Goal: Task Accomplishment & Management: Complete application form

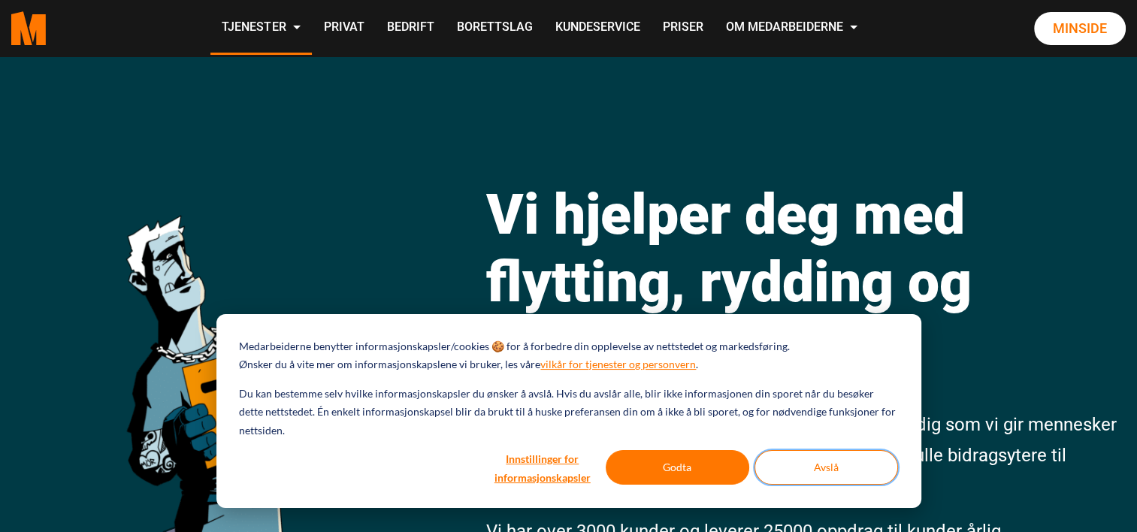
click at [816, 461] on button "Avslå" at bounding box center [827, 467] width 144 height 35
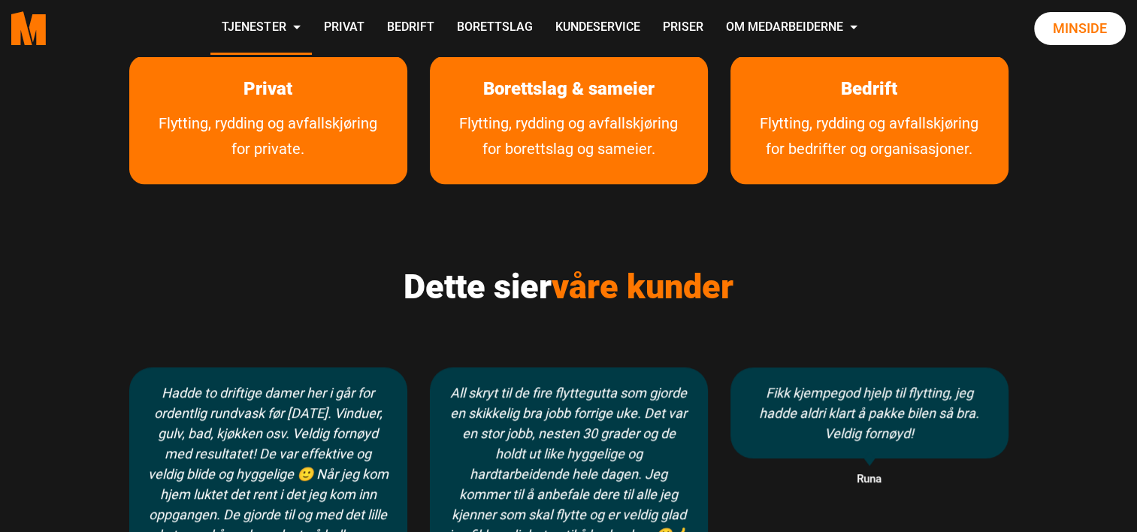
scroll to position [902, 0]
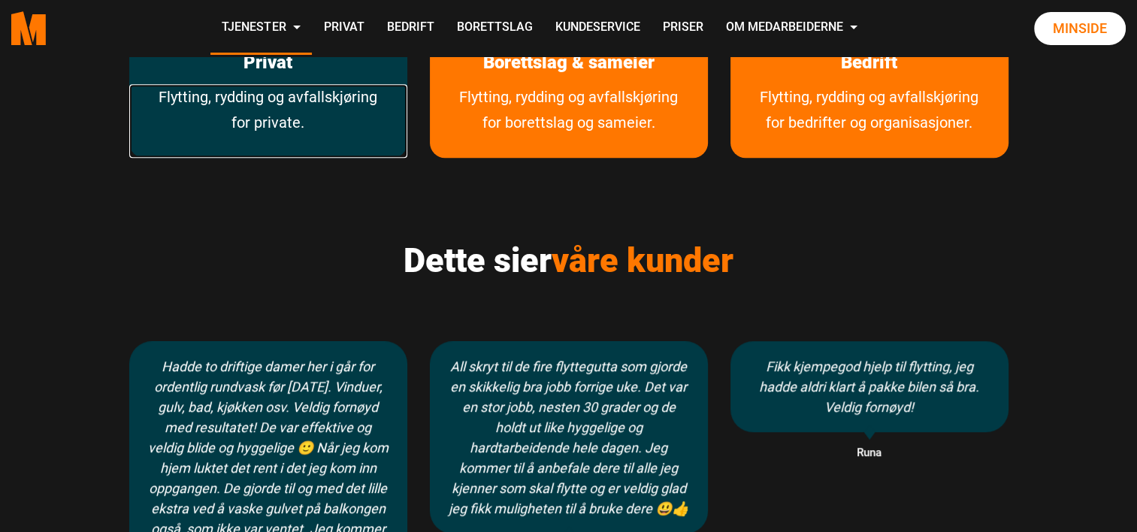
click at [310, 106] on link "Flytting, rydding og avfallskjøring for private." at bounding box center [268, 121] width 278 height 74
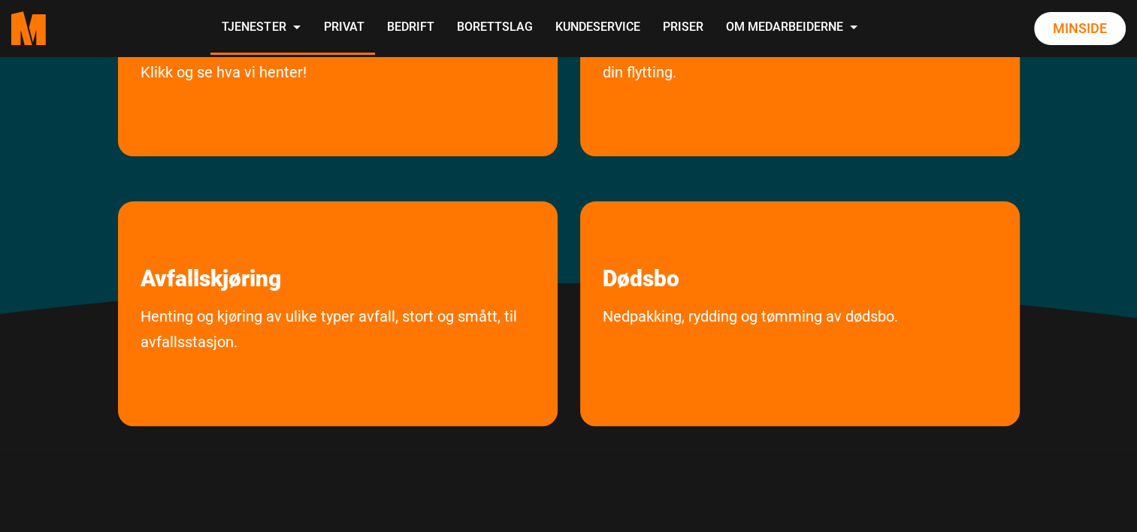
scroll to position [526, 0]
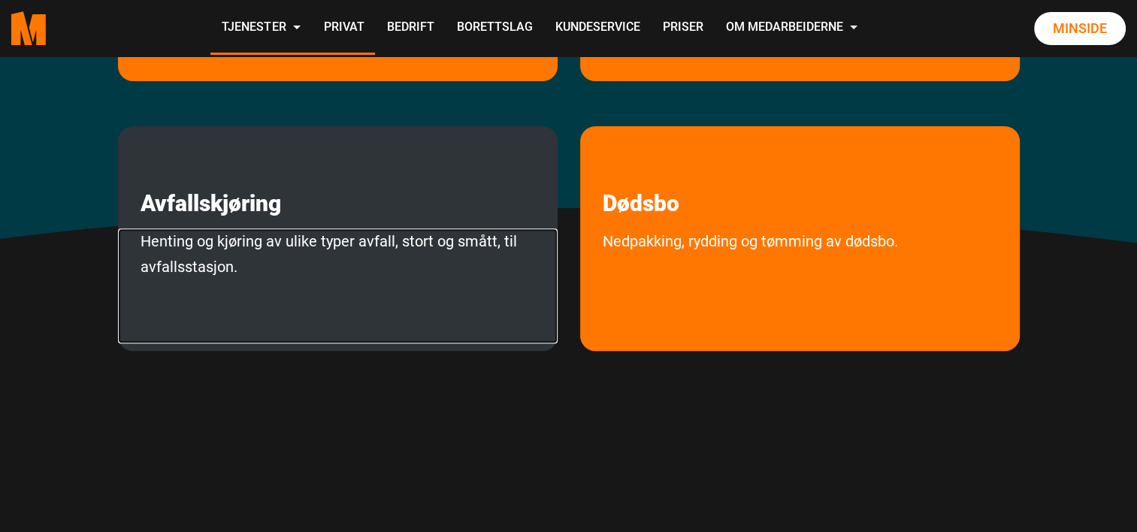
click at [357, 242] on link "Henting og kjøring av ulike typer avfall, stort og smått, til avfallsstasjon." at bounding box center [338, 285] width 440 height 115
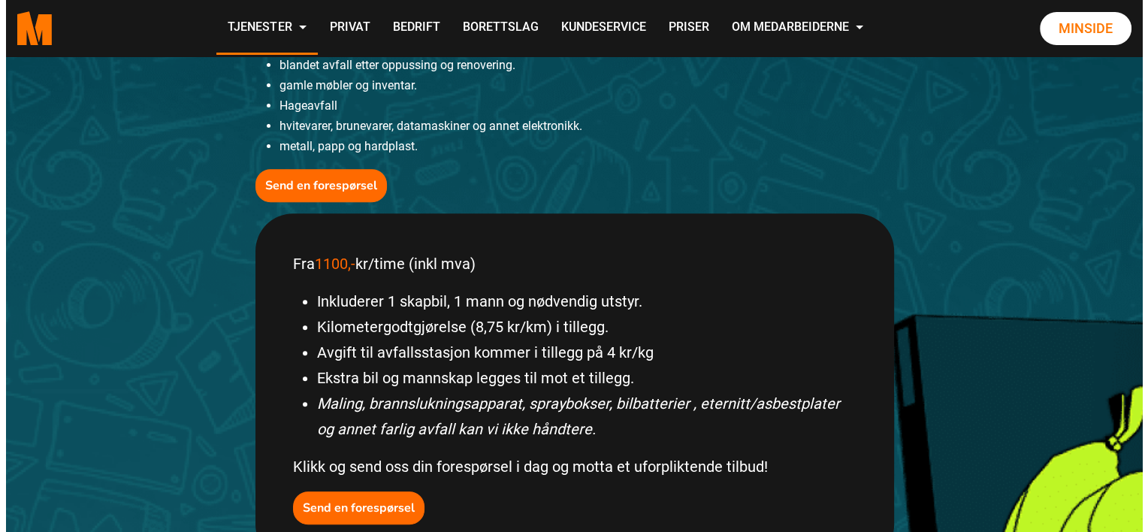
scroll to position [526, 0]
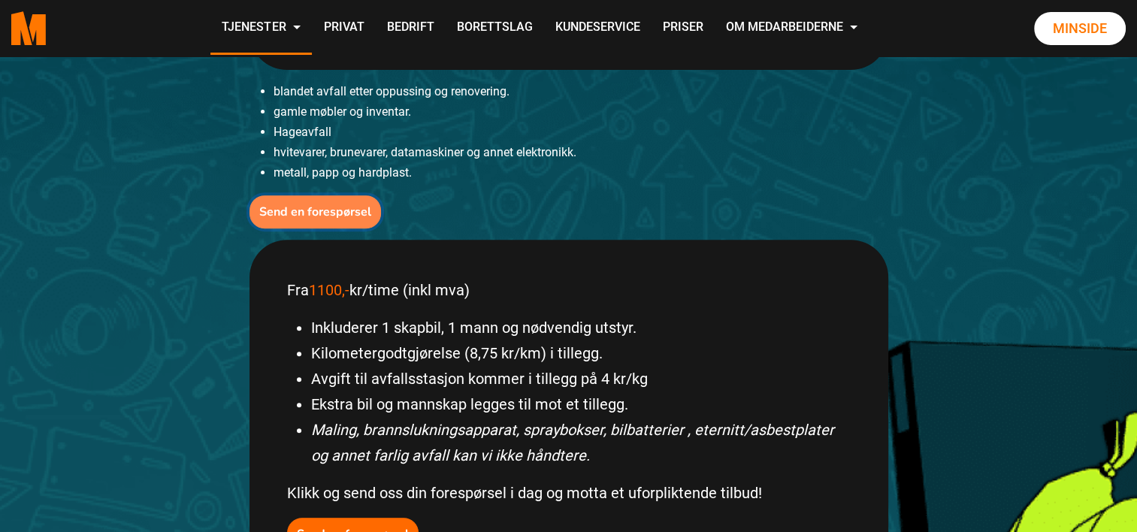
click at [320, 210] on b "Send en forespørsel" at bounding box center [315, 212] width 112 height 17
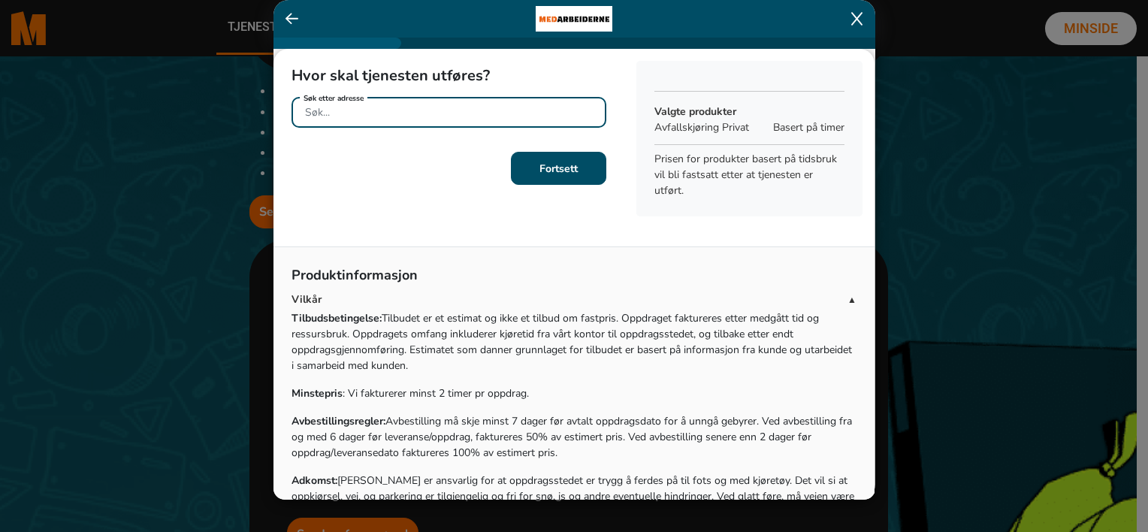
click at [374, 110] on input "Søk etter adresse" at bounding box center [449, 112] width 315 height 31
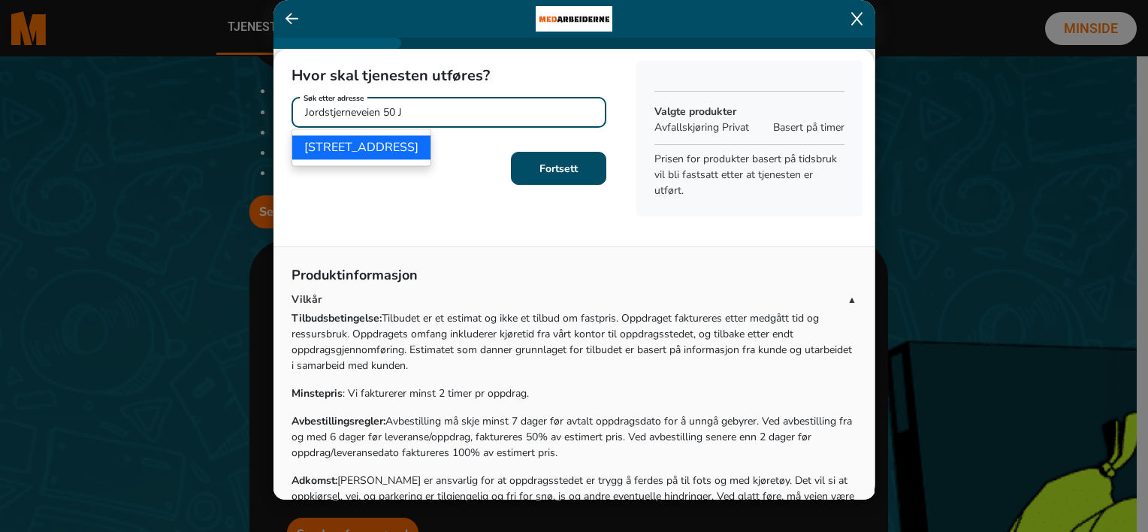
click at [419, 153] on ngb-highlight "Jordstjerneveien 50J, 1283 Oslo" at bounding box center [361, 147] width 114 height 17
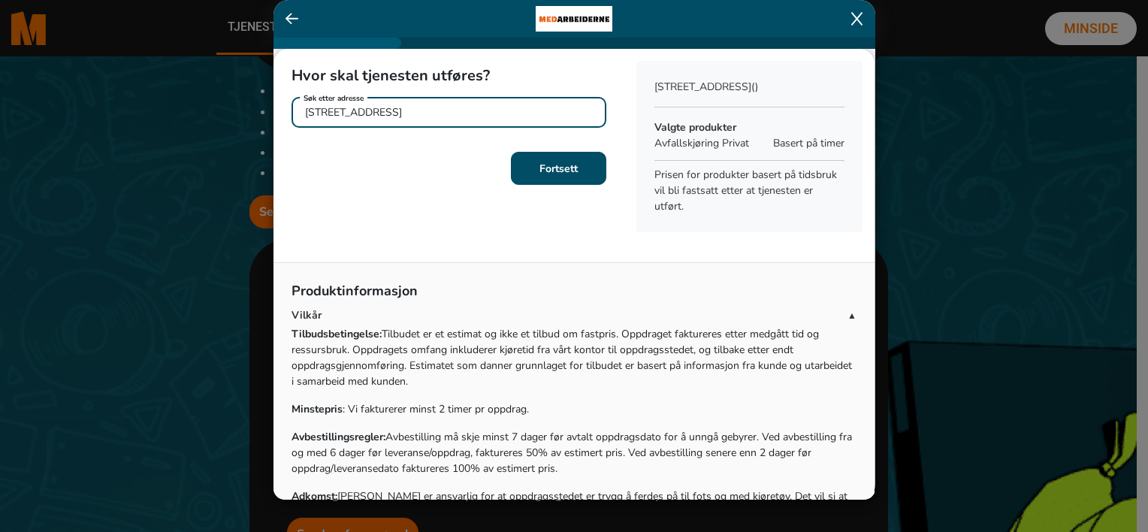
type input "Jordstjerneveien 50J, 1283 Oslo"
click at [574, 177] on button "Fortsett" at bounding box center [558, 168] width 95 height 33
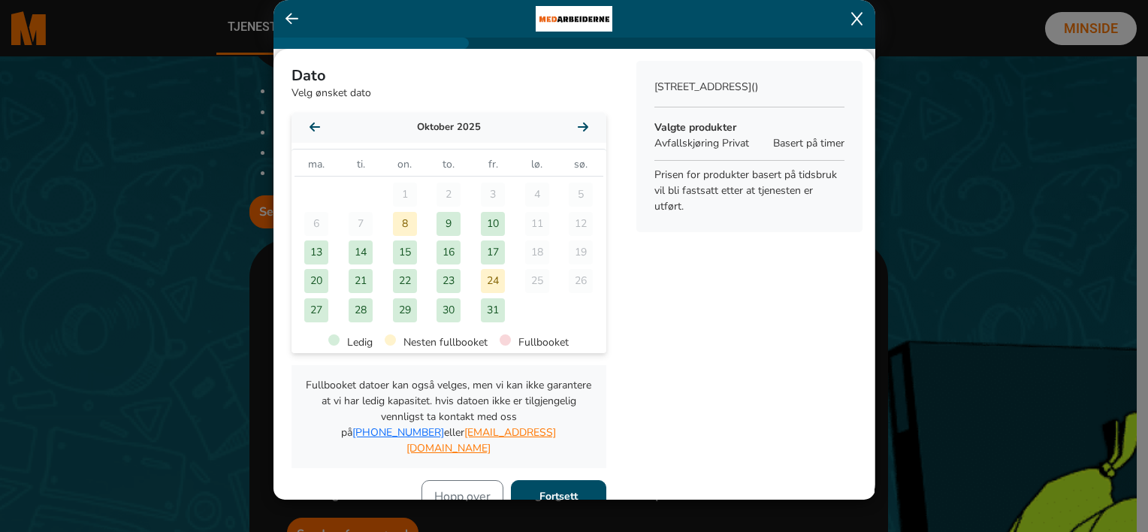
click at [443, 225] on div "9" at bounding box center [449, 224] width 24 height 24
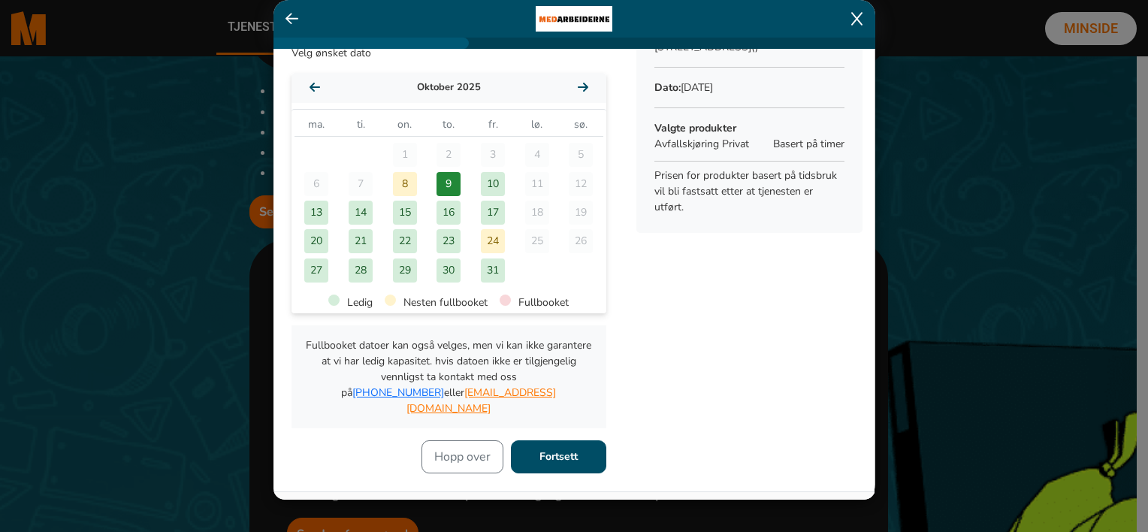
scroll to position [75, 0]
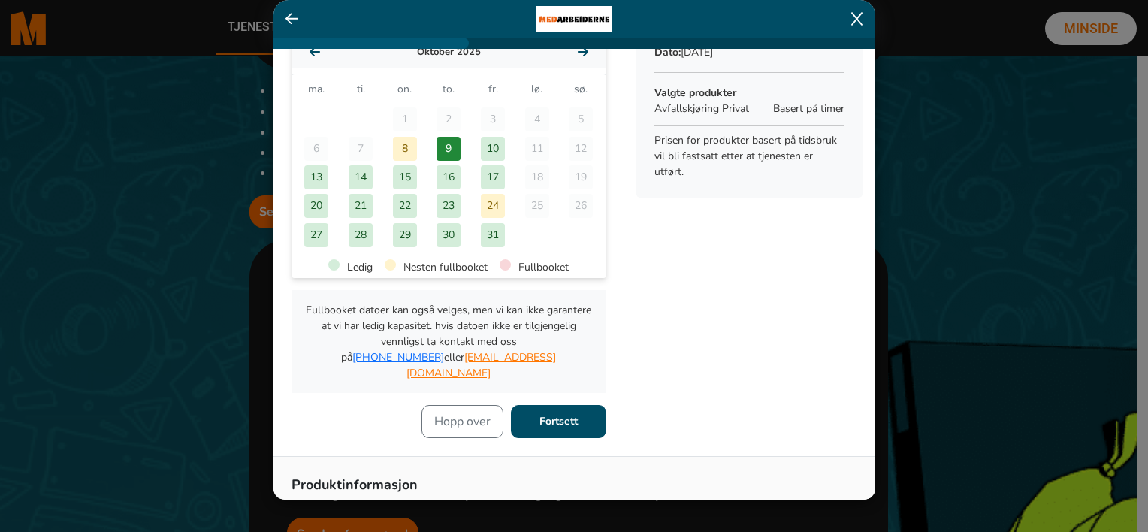
click at [553, 414] on b "Fortsett" at bounding box center [559, 421] width 38 height 14
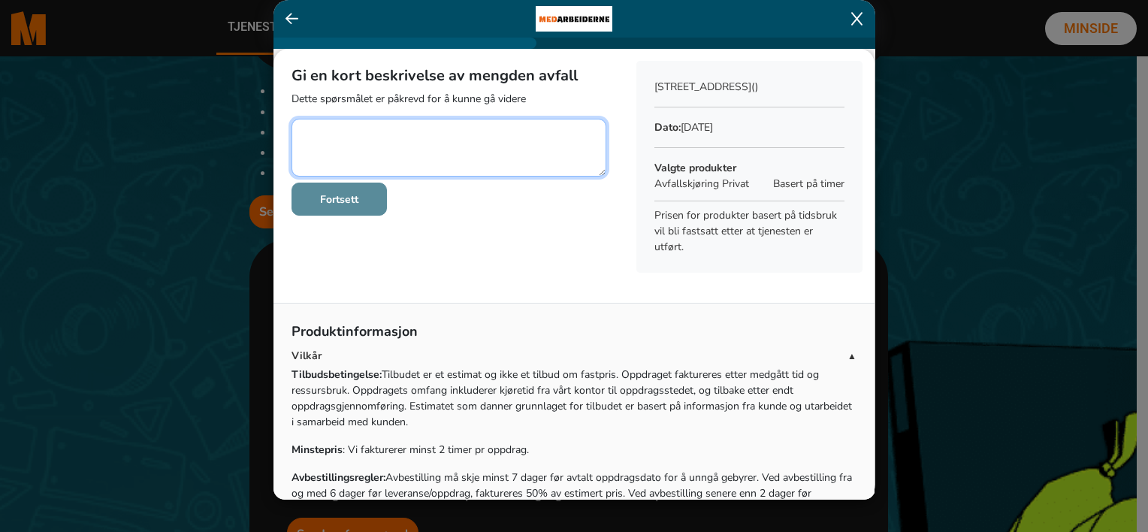
click at [364, 135] on textarea at bounding box center [449, 148] width 315 height 58
type textarea "3-seter sofa, 2 lenestoler + fotskammel"
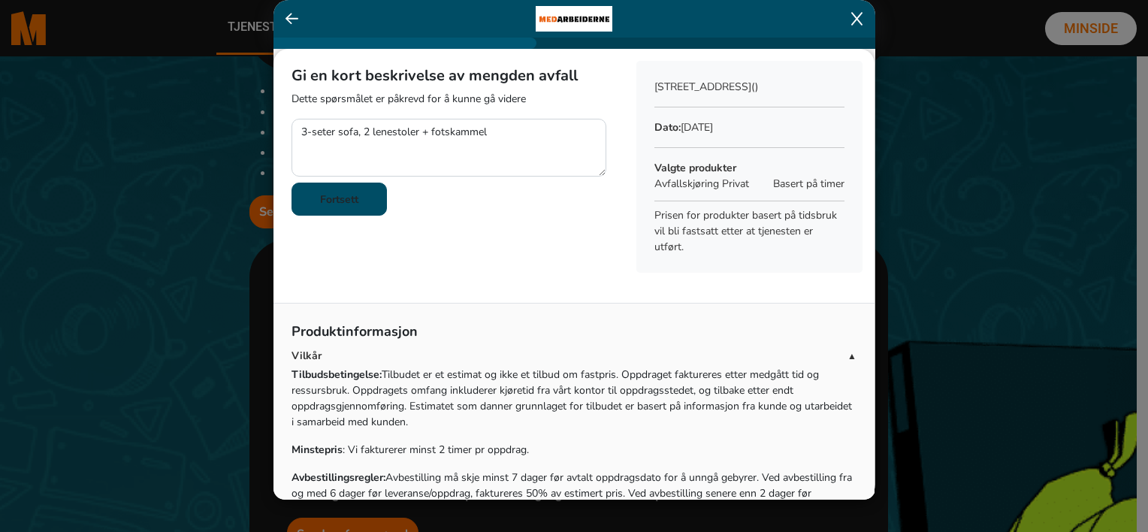
click at [354, 198] on b "Fortsett" at bounding box center [339, 199] width 38 height 14
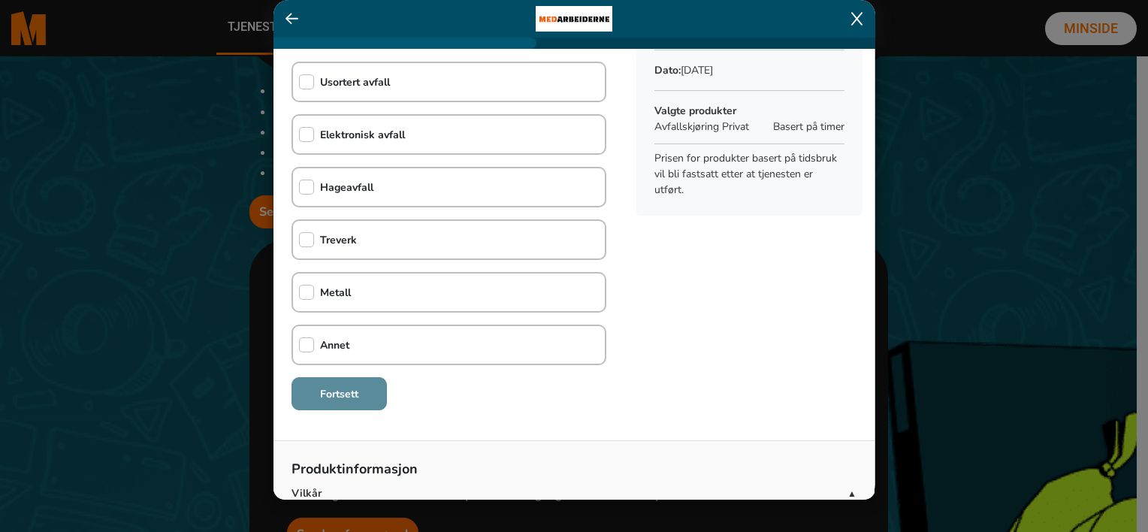
scroll to position [150, 0]
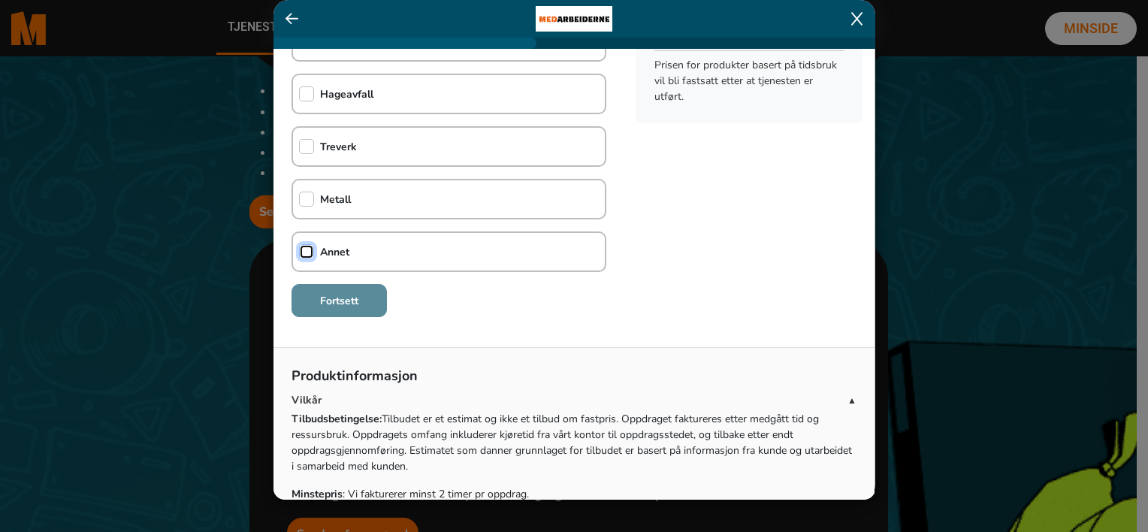
click at [307, 249] on input "checkbox" at bounding box center [306, 251] width 15 height 15
checkbox input "true"
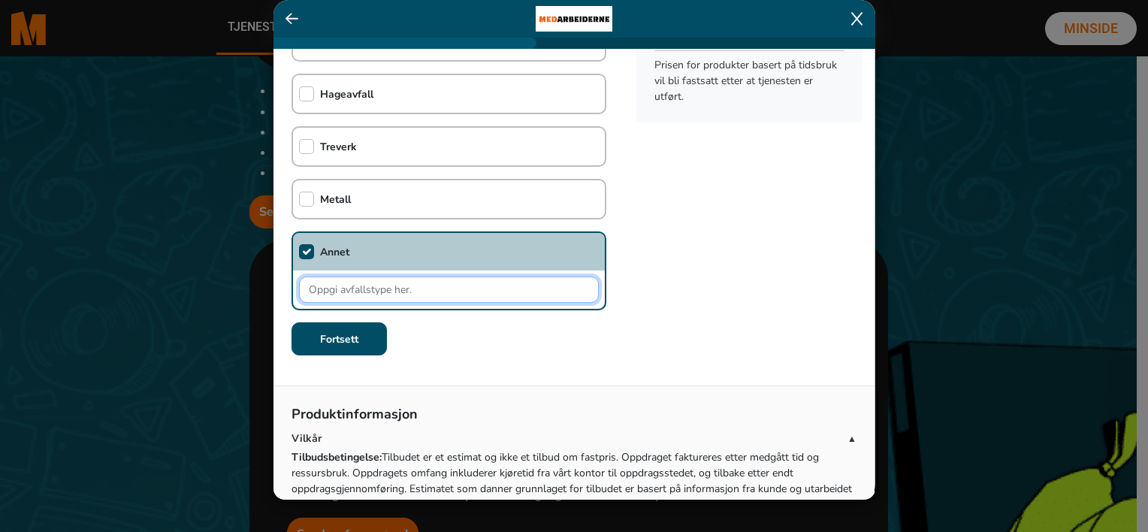
click at [406, 287] on input "text" at bounding box center [449, 290] width 300 height 26
type input "Møbler / salonggruppe"
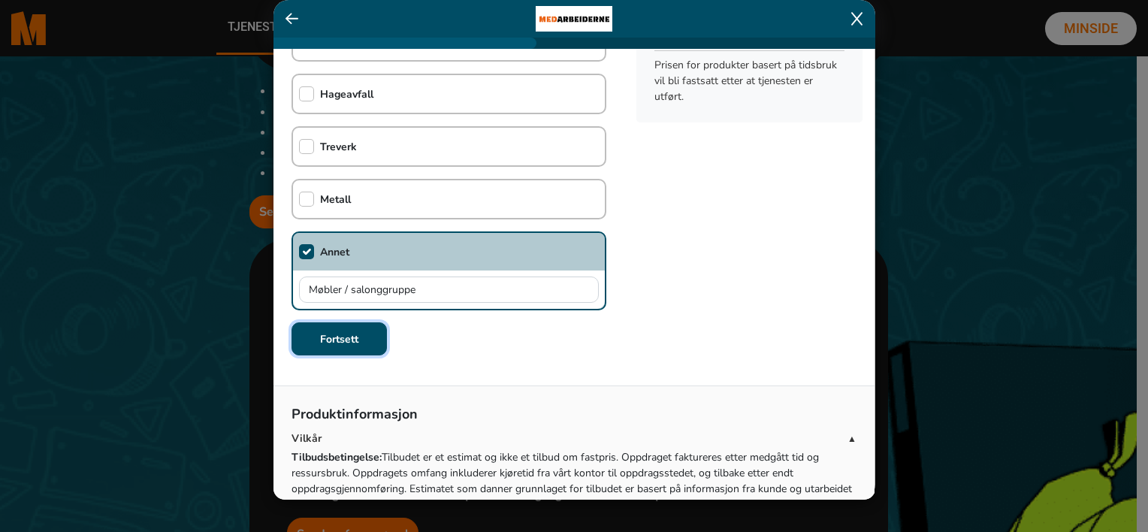
click at [353, 340] on b "Fortsett" at bounding box center [339, 339] width 38 height 14
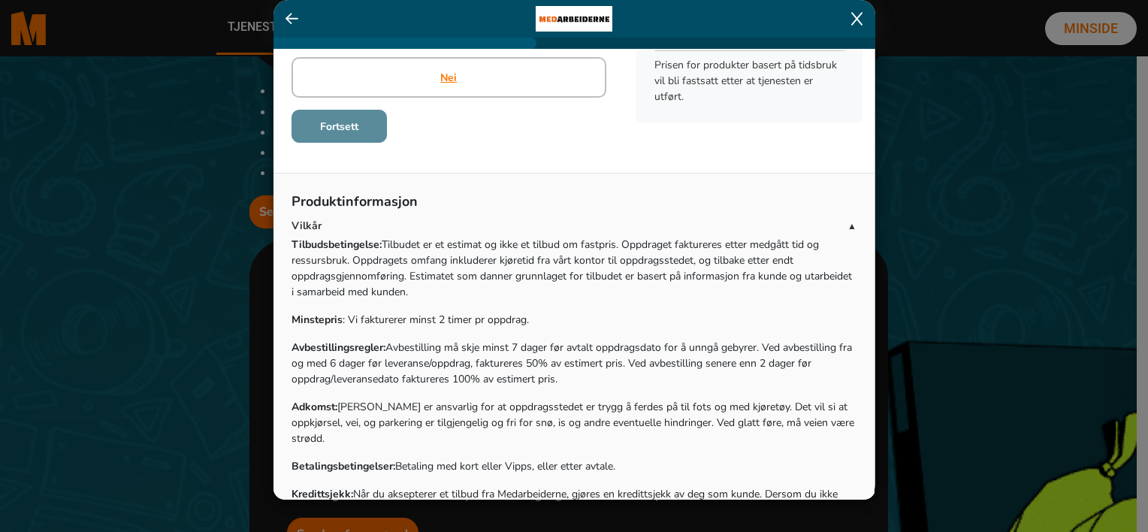
scroll to position [0, 0]
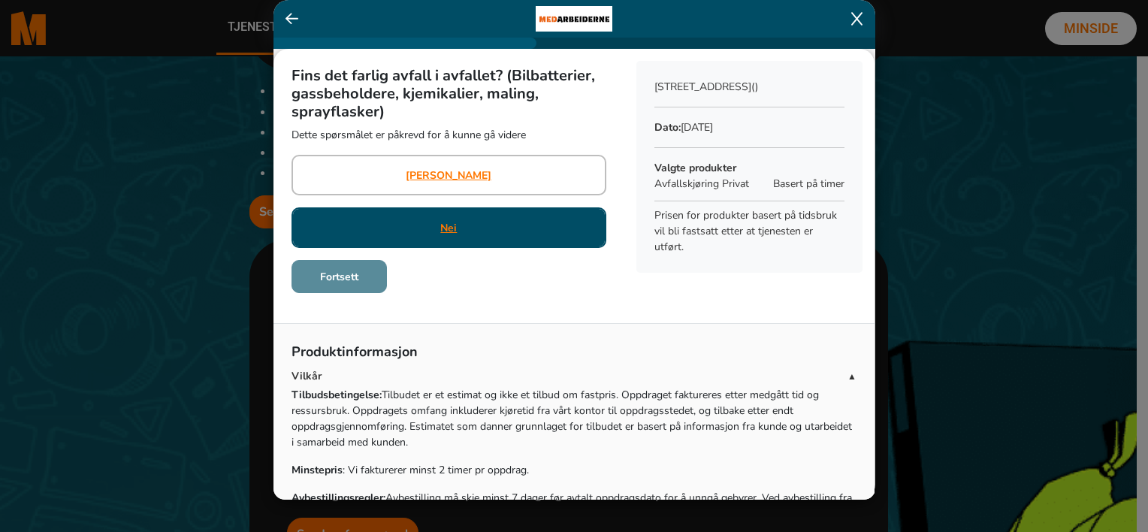
click at [454, 228] on div "Nei" at bounding box center [449, 227] width 315 height 41
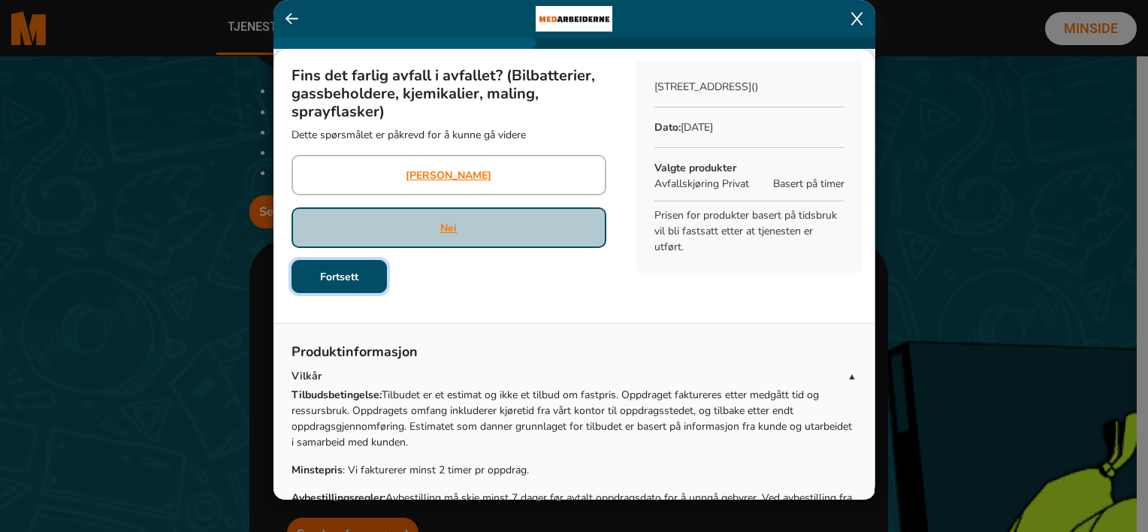
click at [351, 283] on button "Fortsett" at bounding box center [339, 276] width 95 height 33
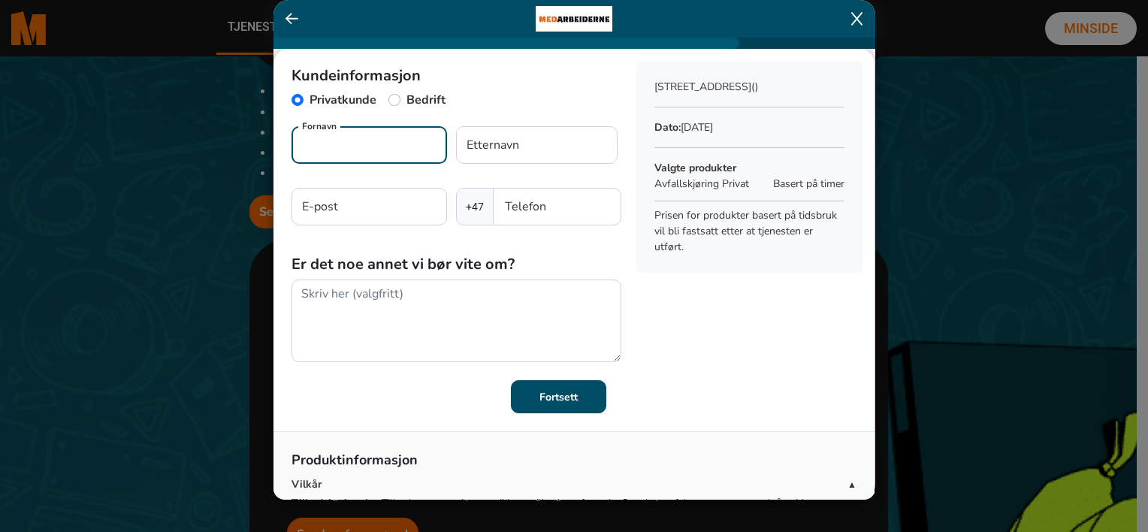
click at [310, 144] on input "Fornavn" at bounding box center [370, 145] width 156 height 38
type input "Lisbeth"
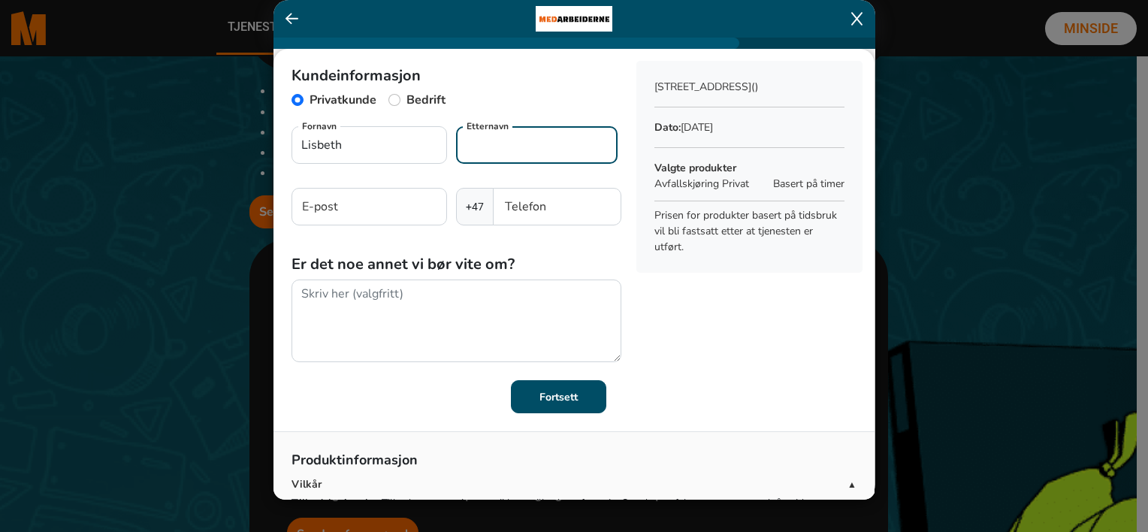
type input "Otterlei"
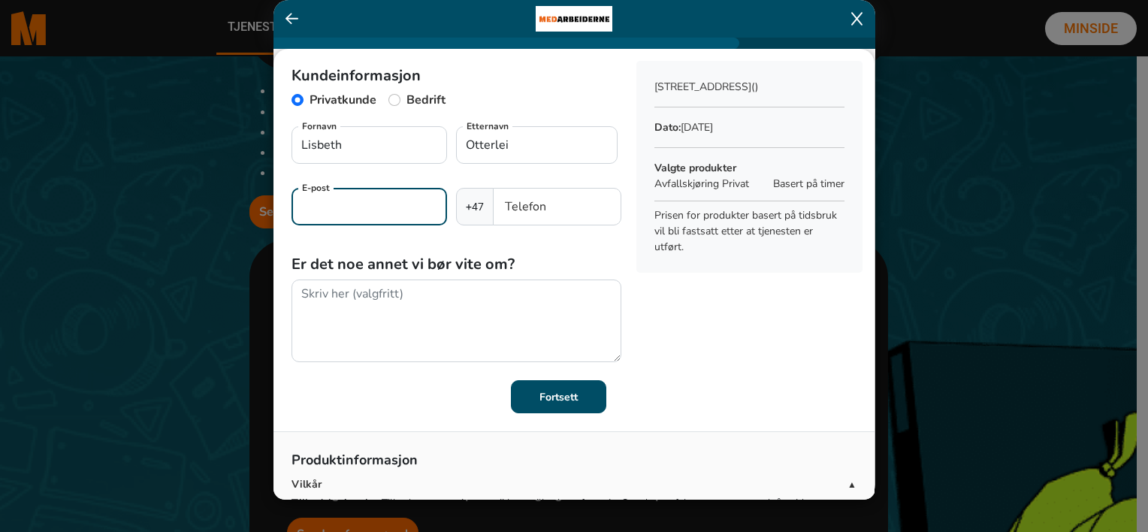
type input "otterlis@hotmail.com"
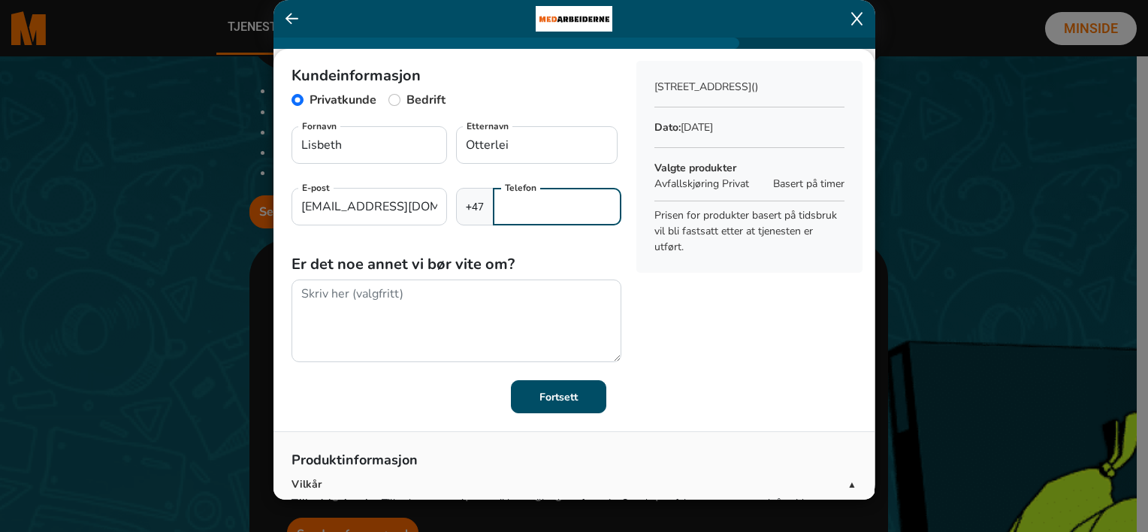
type input "40236943"
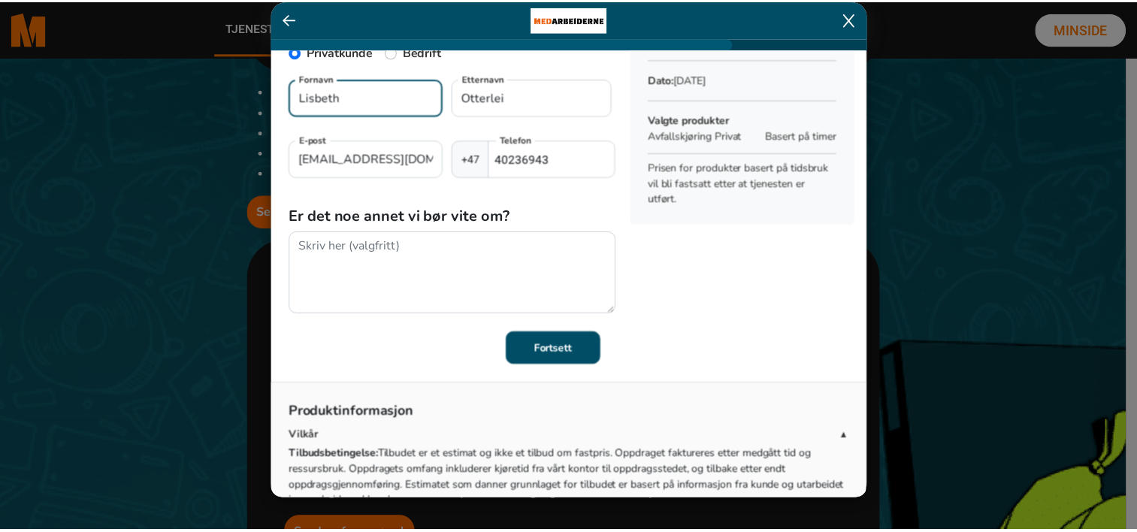
scroll to position [75, 0]
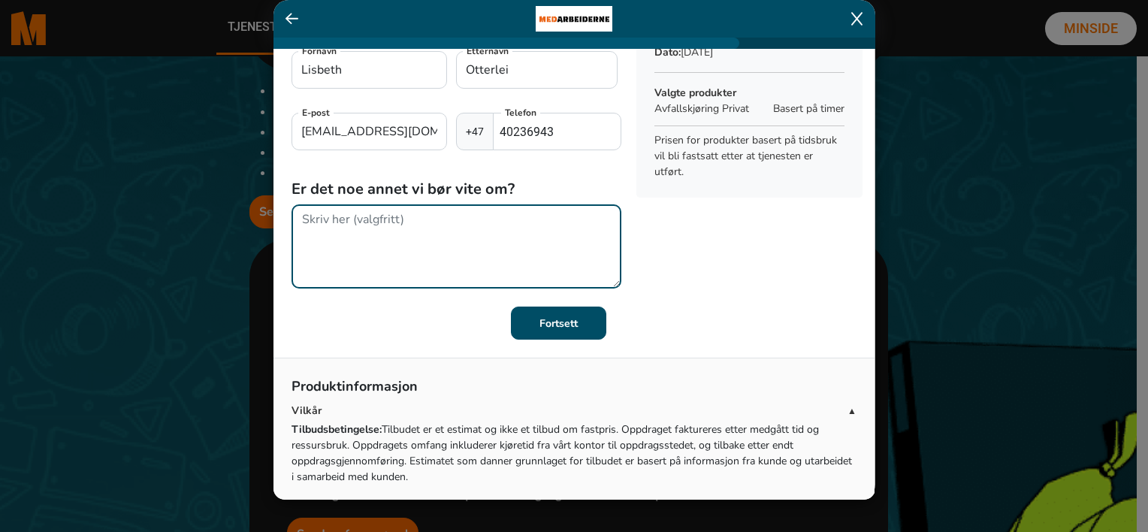
click at [292, 222] on textarea at bounding box center [457, 246] width 330 height 84
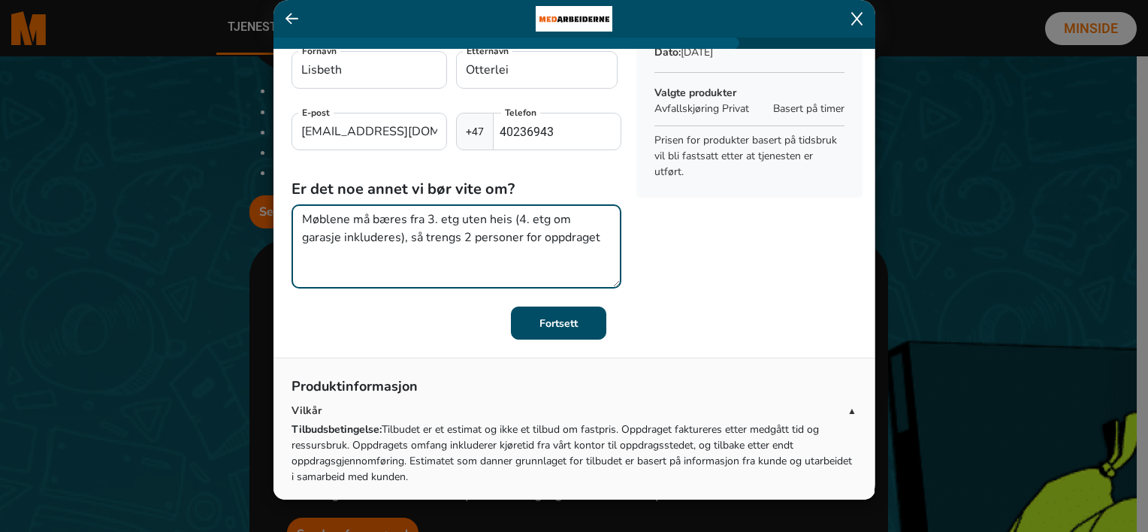
type textarea "Møblene må bæres fra 3. etg uten heis (4. etg om garasje inkluderes), så trengs…"
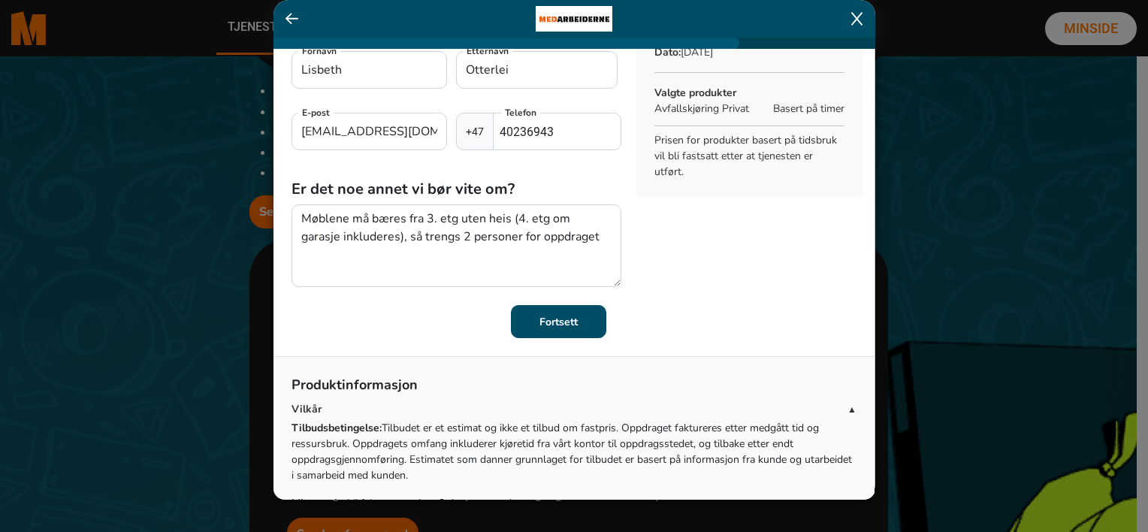
click at [567, 319] on b "Fortsett" at bounding box center [559, 322] width 38 height 14
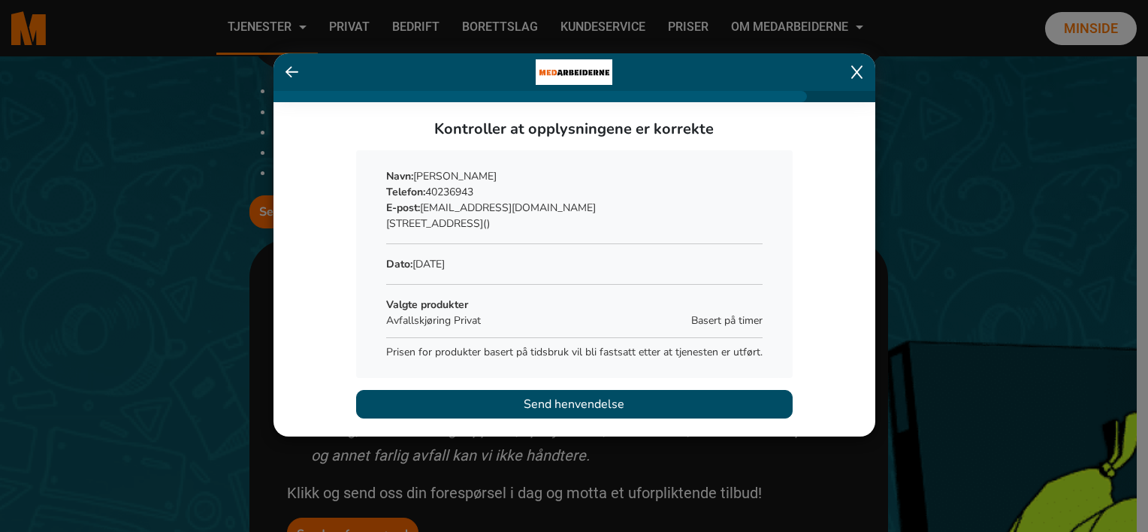
click at [562, 403] on span "Send henvendelse" at bounding box center [574, 404] width 101 height 18
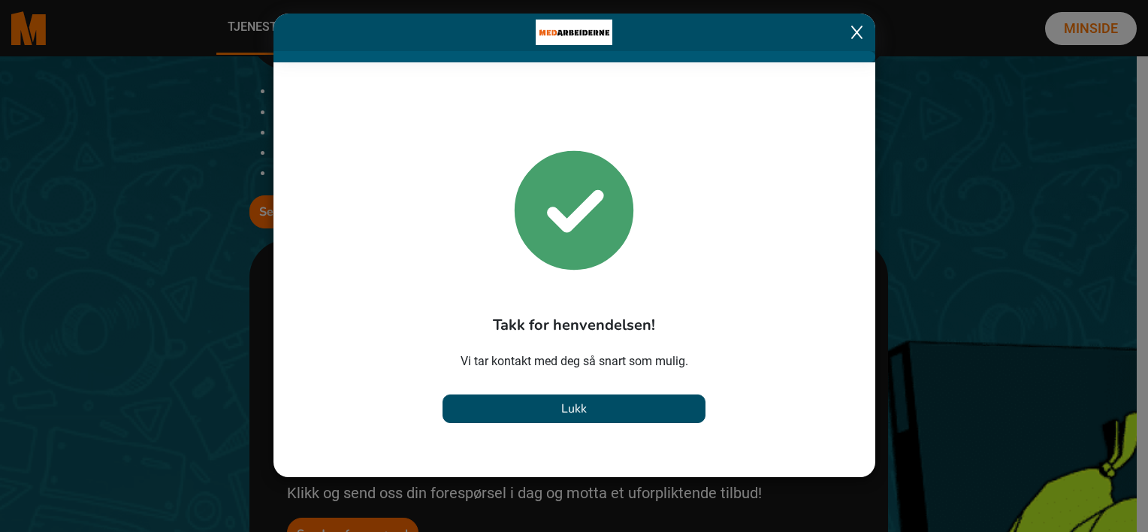
click at [595, 413] on button "Lukk" at bounding box center [574, 409] width 263 height 29
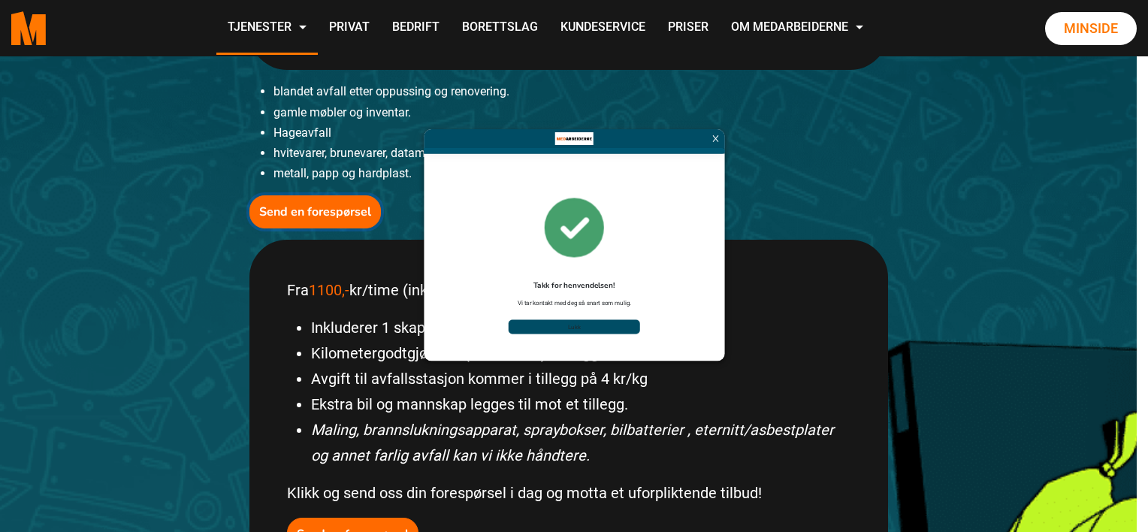
click at [595, 413] on ngb-modal-window "Takk for henvendelsen! Vi tar kontakt med deg så snart som mulig. Lukk" at bounding box center [574, 266] width 1148 height 532
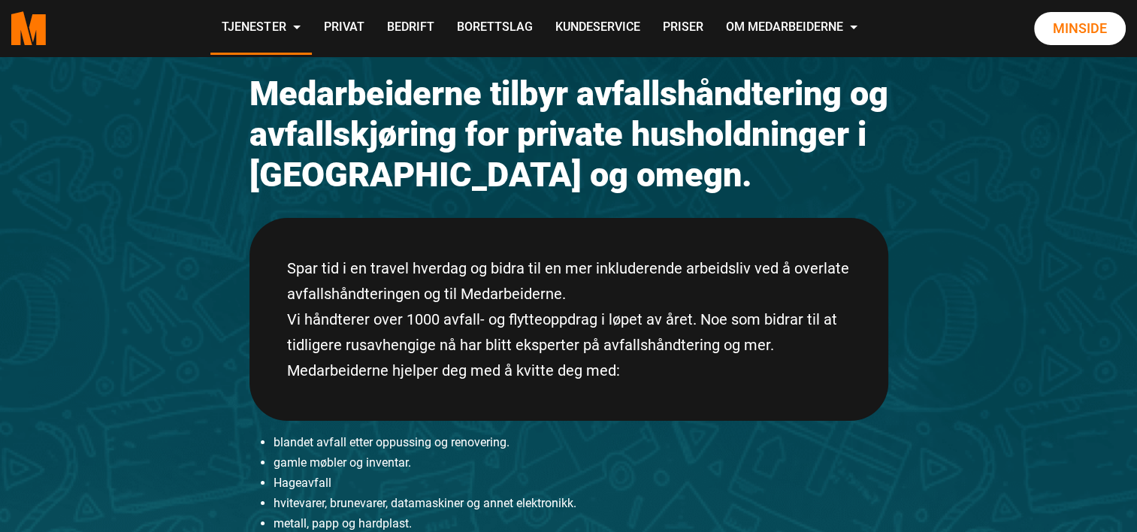
scroll to position [150, 0]
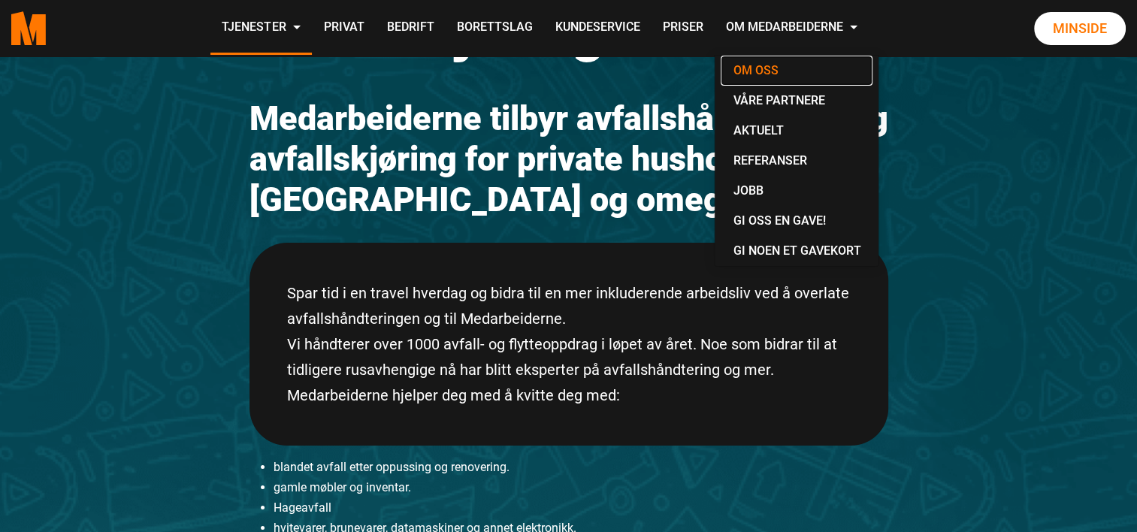
click at [770, 74] on link "Om oss" at bounding box center [797, 71] width 152 height 30
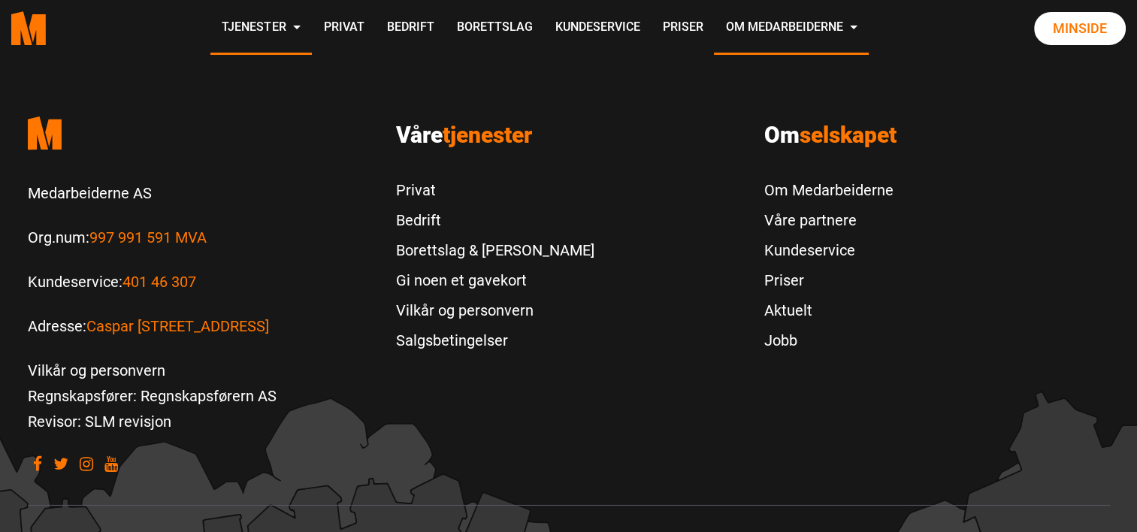
scroll to position [4643, 0]
